Goal: Task Accomplishment & Management: Complete application form

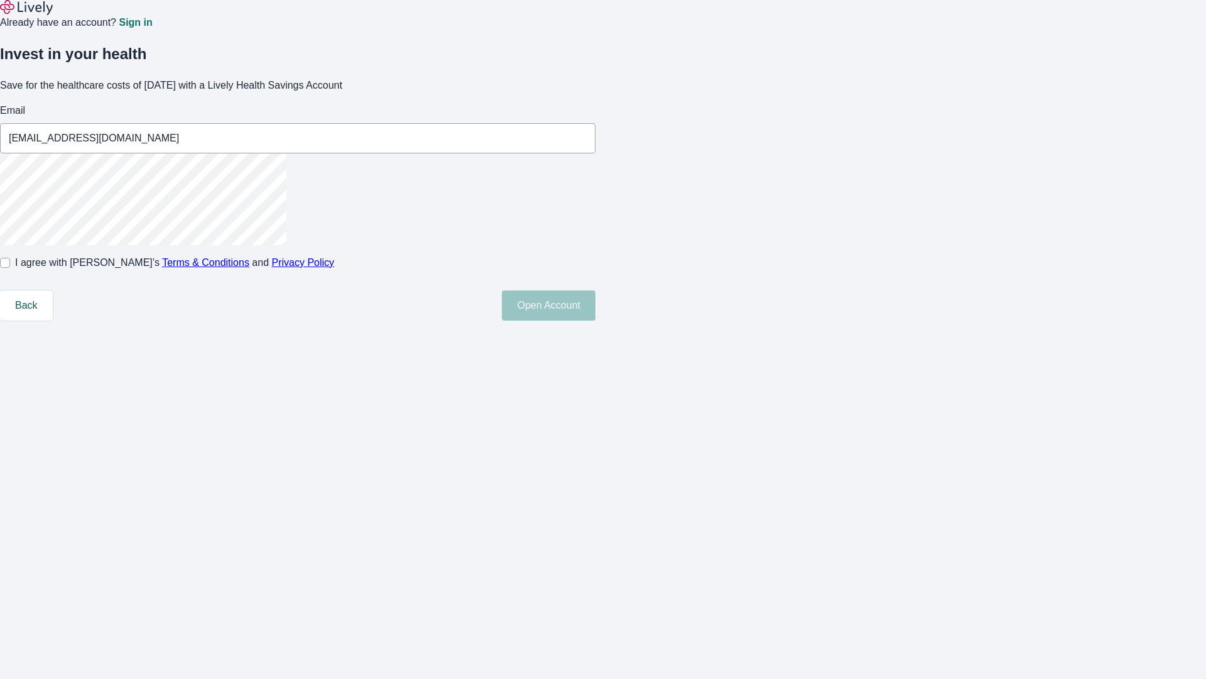
click at [10, 268] on input "I agree with Lively’s Terms & Conditions and Privacy Policy" at bounding box center [5, 263] width 10 height 10
checkbox input "true"
click at [596, 320] on button "Open Account" at bounding box center [549, 305] width 94 height 30
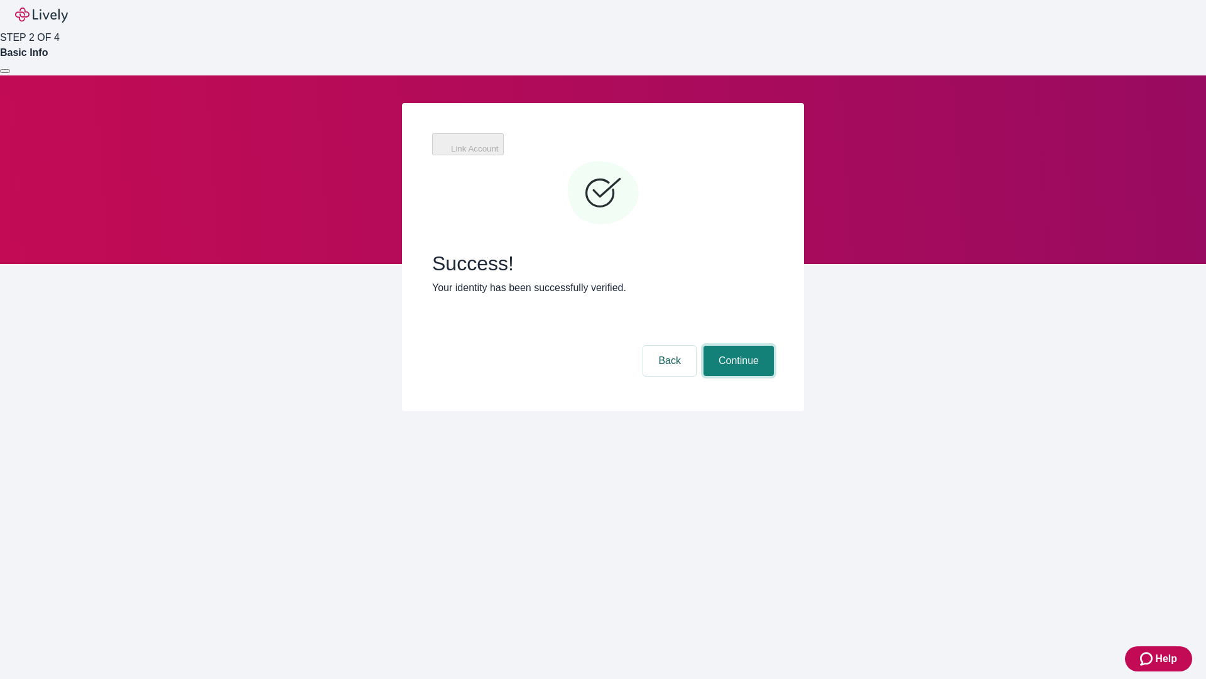
click at [737, 346] on button "Continue" at bounding box center [739, 361] width 70 height 30
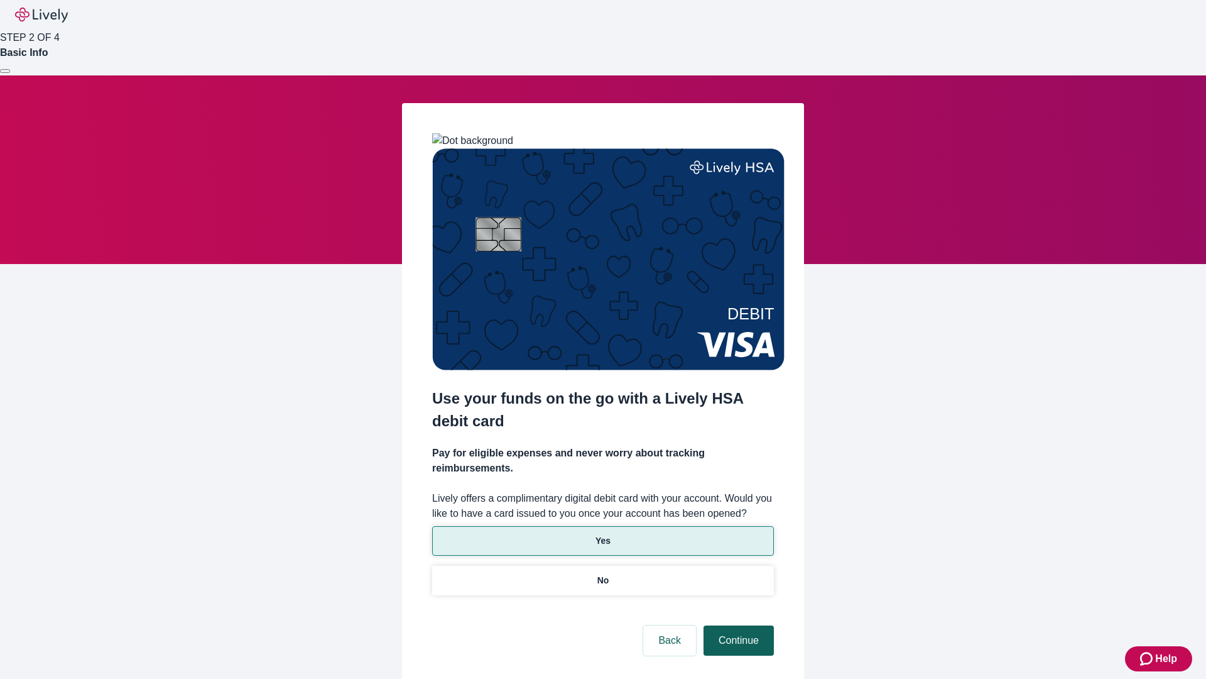
click at [603, 534] on p "Yes" at bounding box center [603, 540] width 15 height 13
click at [737, 625] on button "Continue" at bounding box center [739, 640] width 70 height 30
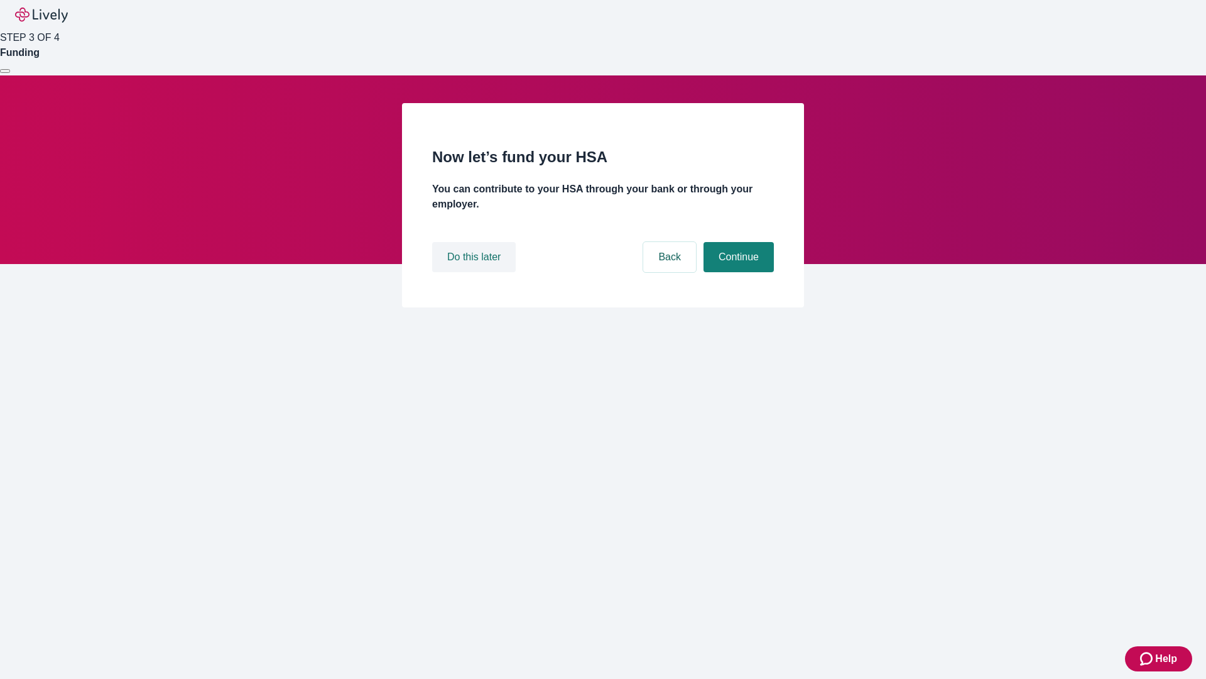
click at [476, 272] on button "Do this later" at bounding box center [474, 257] width 84 height 30
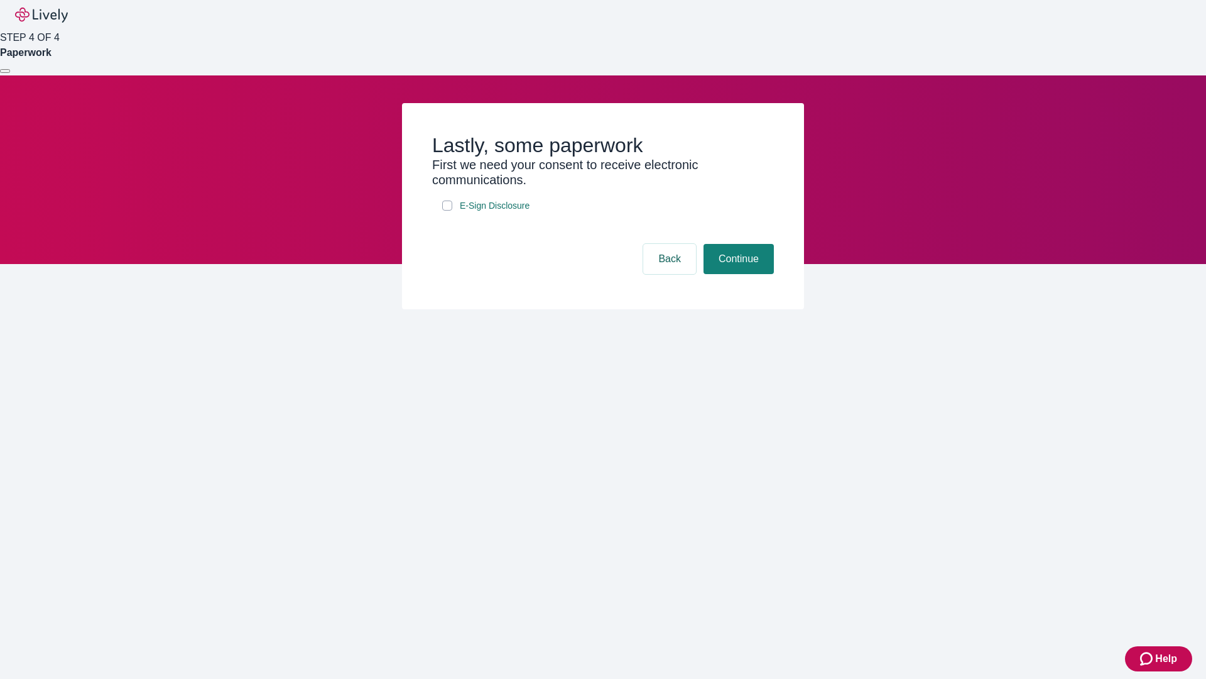
click at [447, 210] on input "E-Sign Disclosure" at bounding box center [447, 205] width 10 height 10
checkbox input "true"
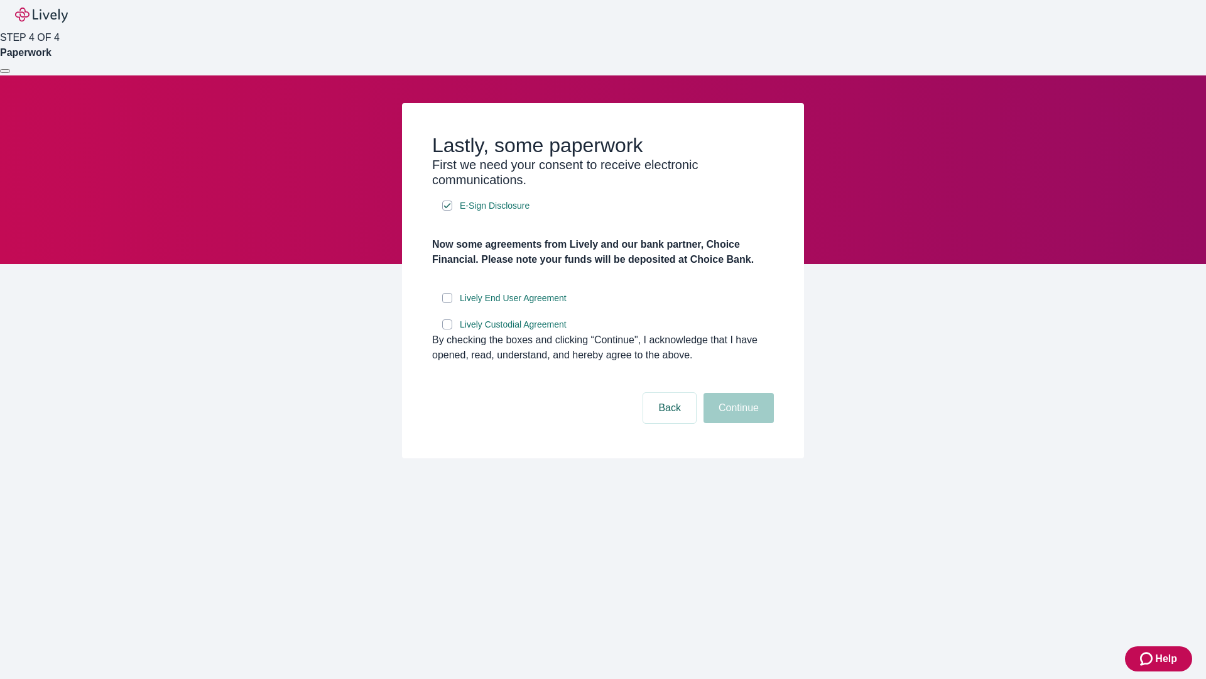
click at [447, 303] on input "Lively End User Agreement" at bounding box center [447, 298] width 10 height 10
checkbox input "true"
click at [447, 329] on input "Lively Custodial Agreement" at bounding box center [447, 324] width 10 height 10
checkbox input "true"
click at [737, 423] on button "Continue" at bounding box center [739, 408] width 70 height 30
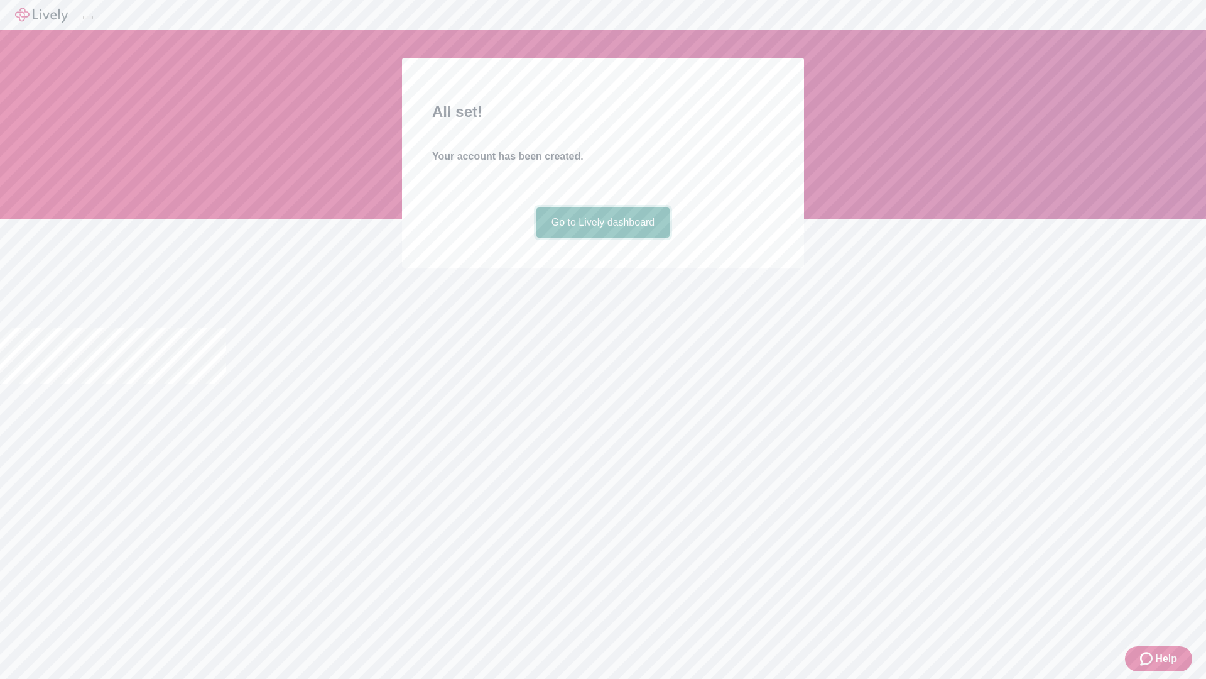
click at [603, 237] on link "Go to Lively dashboard" at bounding box center [604, 222] width 134 height 30
